Goal: Find specific page/section: Find specific page/section

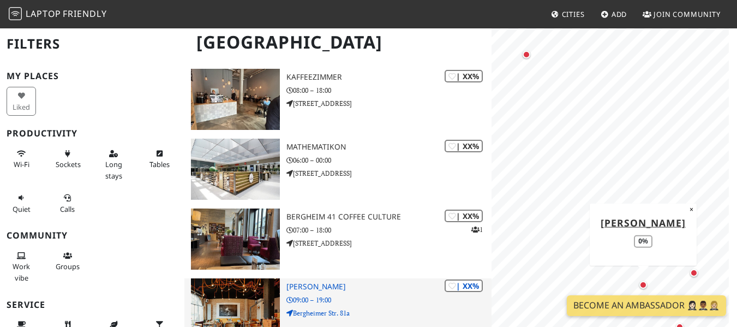
scroll to position [86, 0]
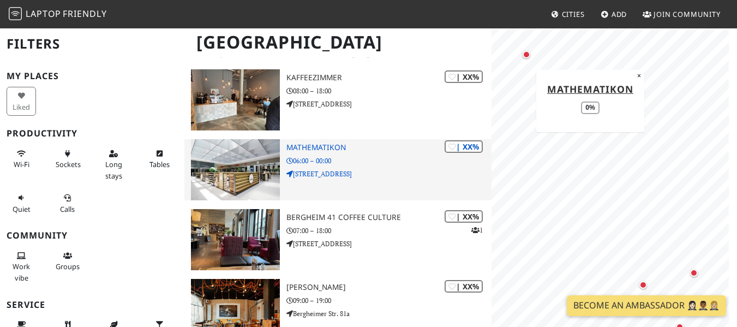
click at [256, 154] on img at bounding box center [235, 169] width 89 height 61
click at [322, 141] on div "| XX% Mathematikon 06:00 – 00:00 Berliner Str. 41-49" at bounding box center [388, 169] width 204 height 61
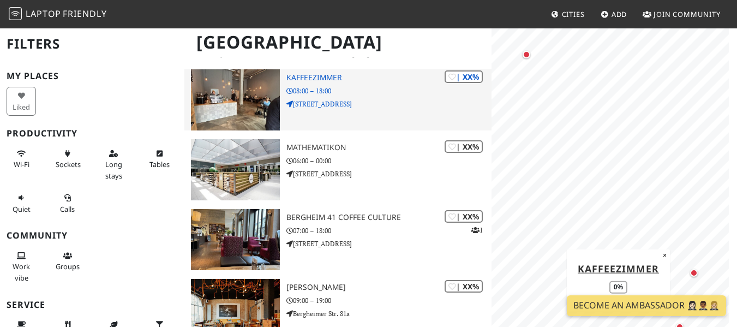
click at [314, 81] on h3 "Kaffeezimmer" at bounding box center [388, 77] width 204 height 9
click at [265, 82] on img at bounding box center [235, 99] width 89 height 61
click at [317, 78] on h3 "Kaffeezimmer" at bounding box center [388, 77] width 204 height 9
click at [319, 80] on h3 "Kaffeezimmer" at bounding box center [388, 77] width 204 height 9
click at [328, 77] on h3 "Kaffeezimmer" at bounding box center [388, 77] width 204 height 9
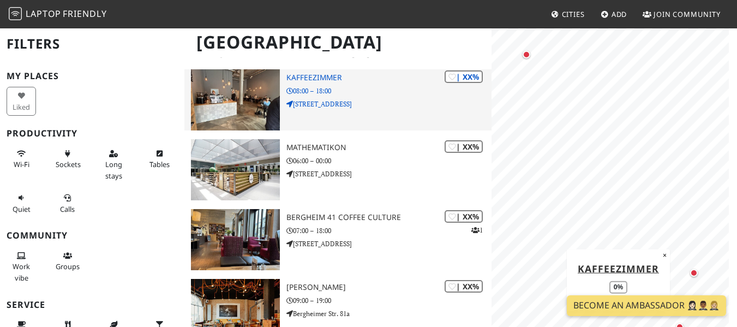
click at [320, 75] on h3 "Kaffeezimmer" at bounding box center [388, 77] width 204 height 9
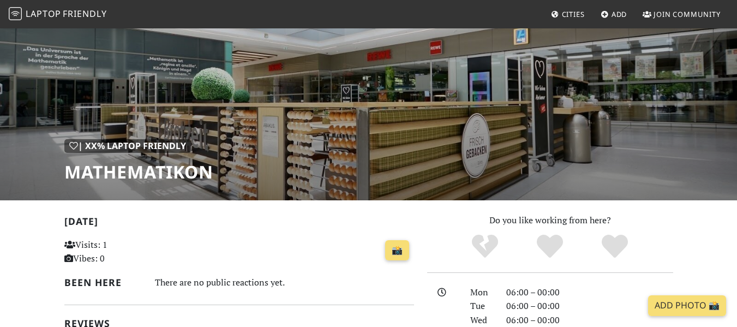
scroll to position [53, 0]
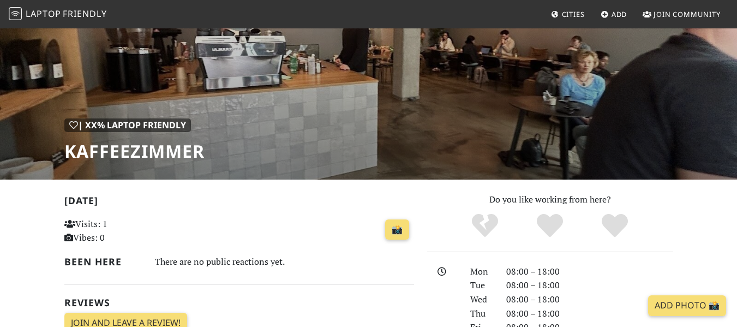
scroll to position [74, 0]
